Goal: Ask a question: Seek information or help from site administrators or community

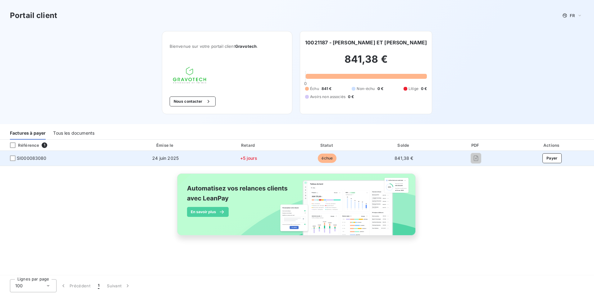
click at [326, 159] on span "échue" at bounding box center [327, 158] width 19 height 9
click at [400, 159] on span "841,38 €" at bounding box center [404, 158] width 19 height 5
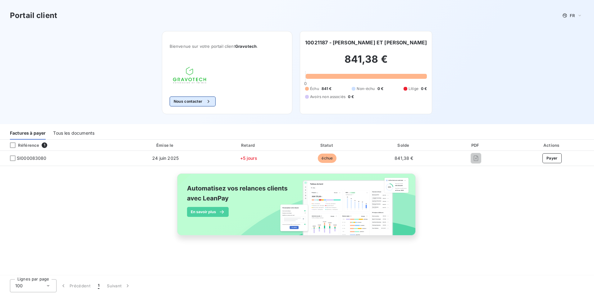
click at [186, 102] on button "Nous contacter" at bounding box center [193, 102] width 46 height 10
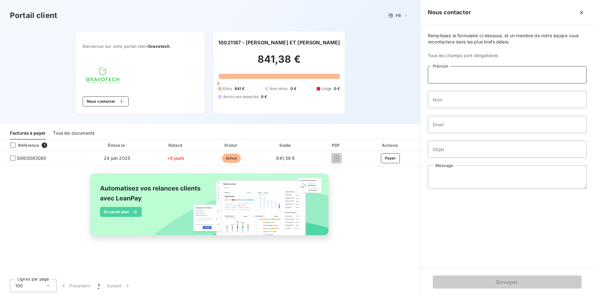
click at [437, 74] on input "Prénom" at bounding box center [507, 74] width 159 height 17
type input "z"
type input "[PERSON_NAME]"
click at [437, 101] on input "Nom" at bounding box center [507, 99] width 159 height 17
type input "LABOURDETTE"
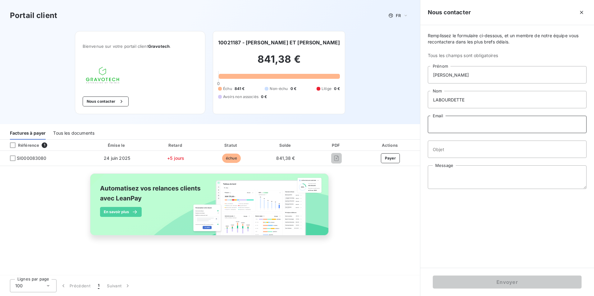
click at [433, 127] on input "Email" at bounding box center [507, 124] width 159 height 17
click at [464, 126] on input "E" at bounding box center [507, 124] width 159 height 17
type input "[PERSON_NAME][EMAIL_ADDRESS][DOMAIN_NAME]"
click at [443, 153] on input "Objet" at bounding box center [507, 149] width 159 height 17
type input "D"
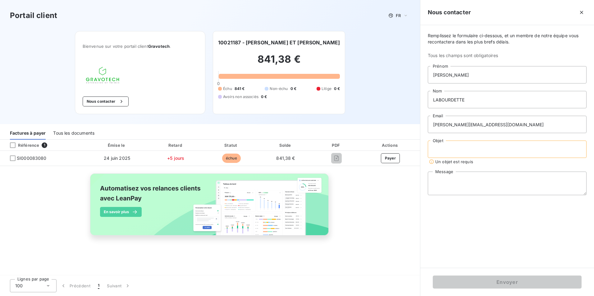
type input "d"
type input "DEMANDE DE FACTURE"
click at [435, 171] on textarea "Message" at bounding box center [507, 178] width 159 height 24
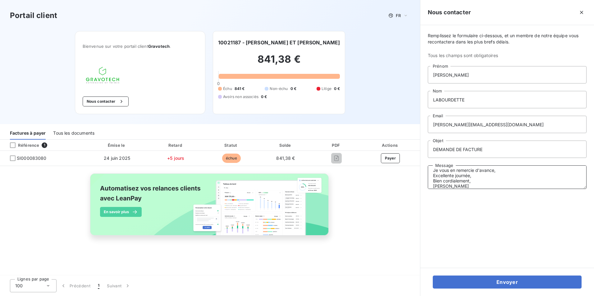
scroll to position [25, 0]
type textarea "Bonjour, Pourriez-vous m'envoyer la facture concernée par retour de mail je vou…"
click at [433, 276] on button "Envoyer" at bounding box center [507, 282] width 149 height 13
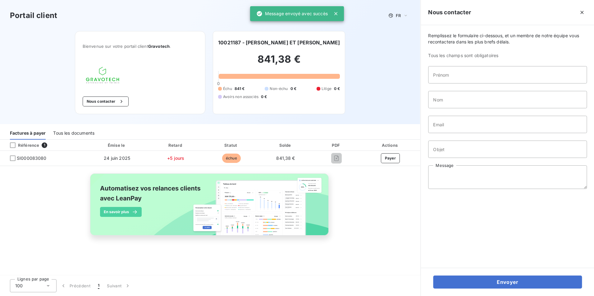
scroll to position [0, 0]
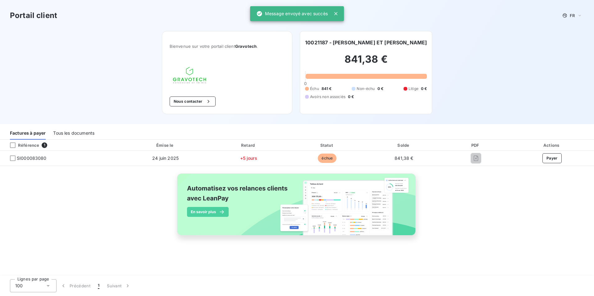
click at [334, 12] on icon at bounding box center [336, 14] width 6 height 6
